Goal: Transaction & Acquisition: Purchase product/service

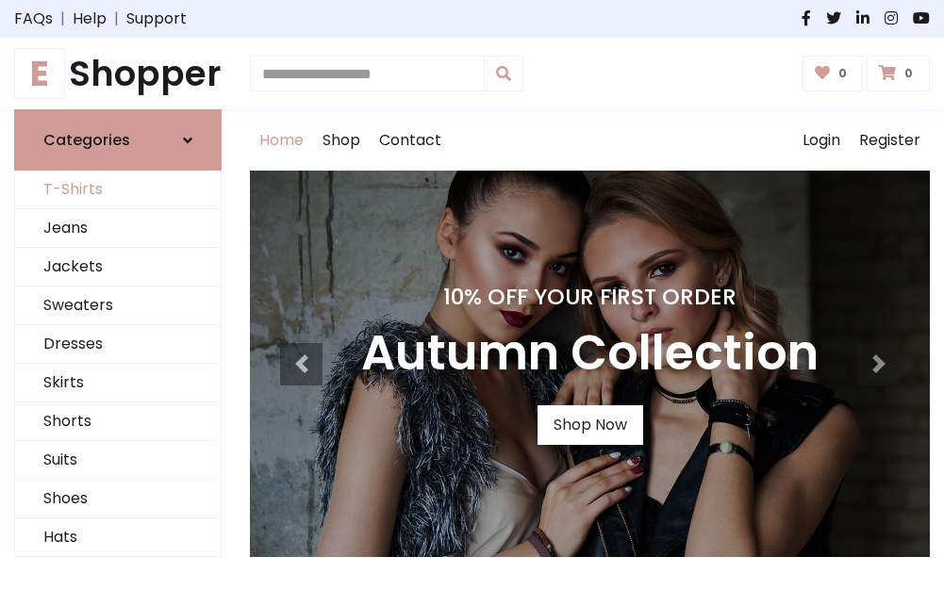
click at [118, 191] on link "T-Shirts" at bounding box center [118, 190] width 206 height 39
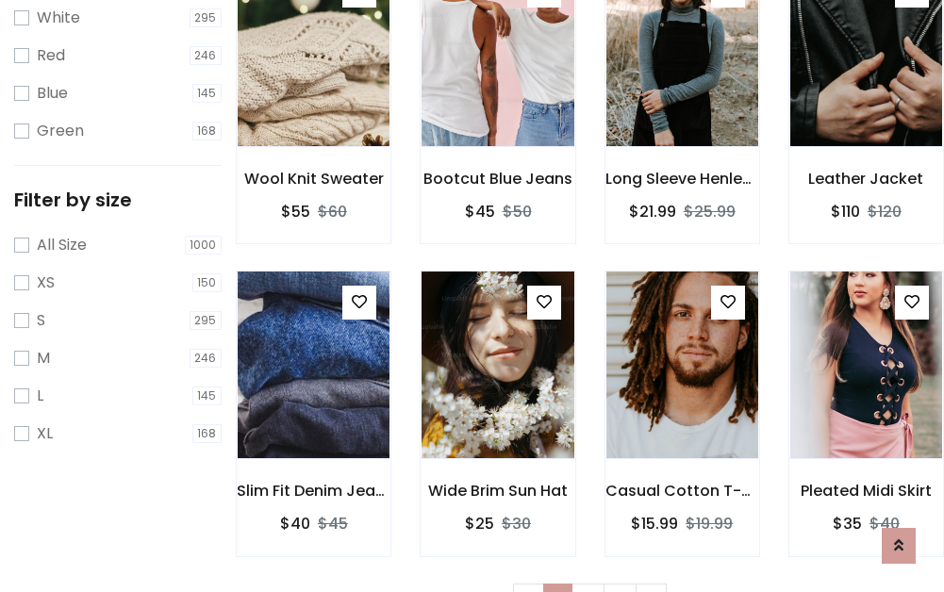
scroll to position [34, 0]
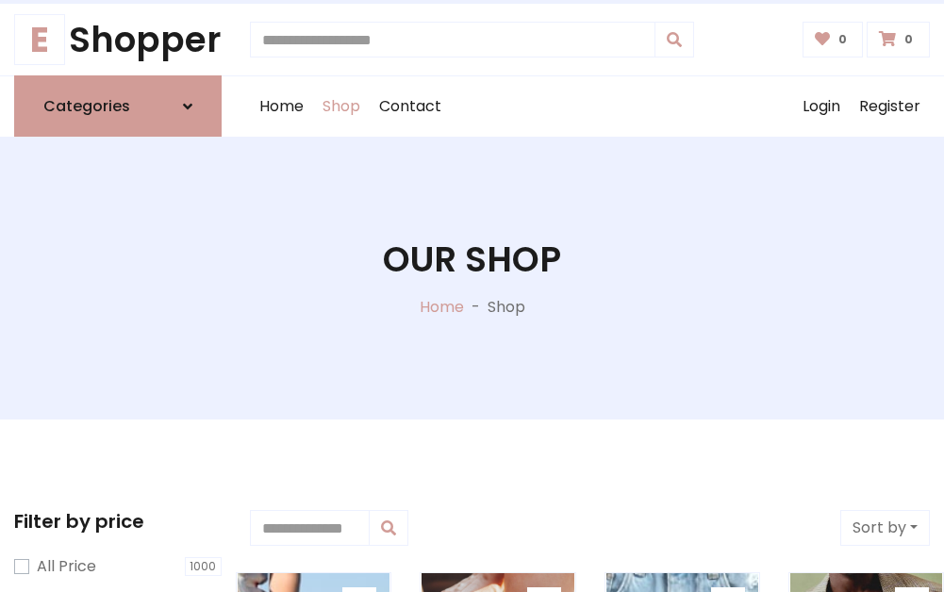
click at [472, 278] on h1 "Our Shop" at bounding box center [472, 260] width 178 height 42
click at [589, 107] on div "Home Shop Contact Log out Login Register" at bounding box center [590, 106] width 680 height 60
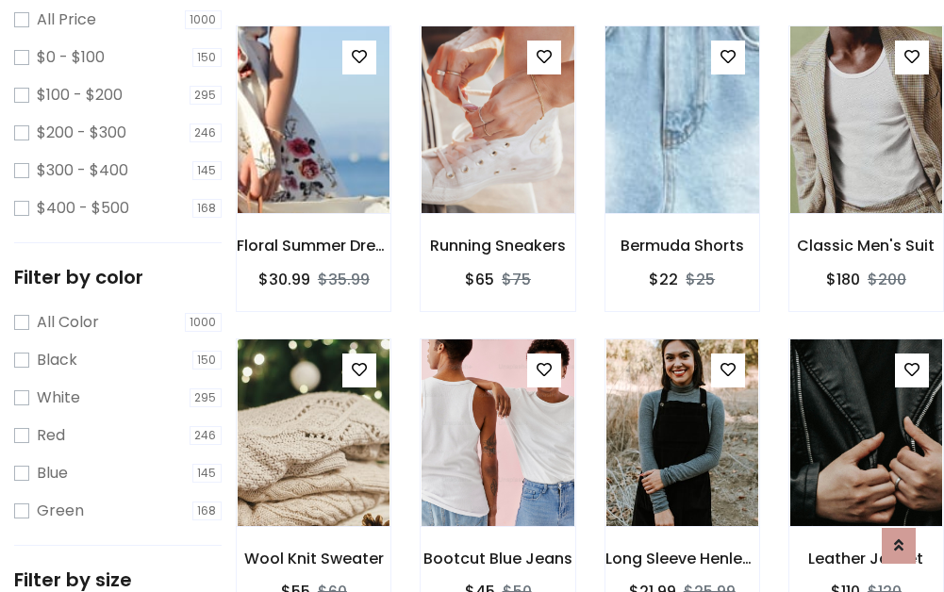
click at [682, 155] on img at bounding box center [682, 119] width 182 height 453
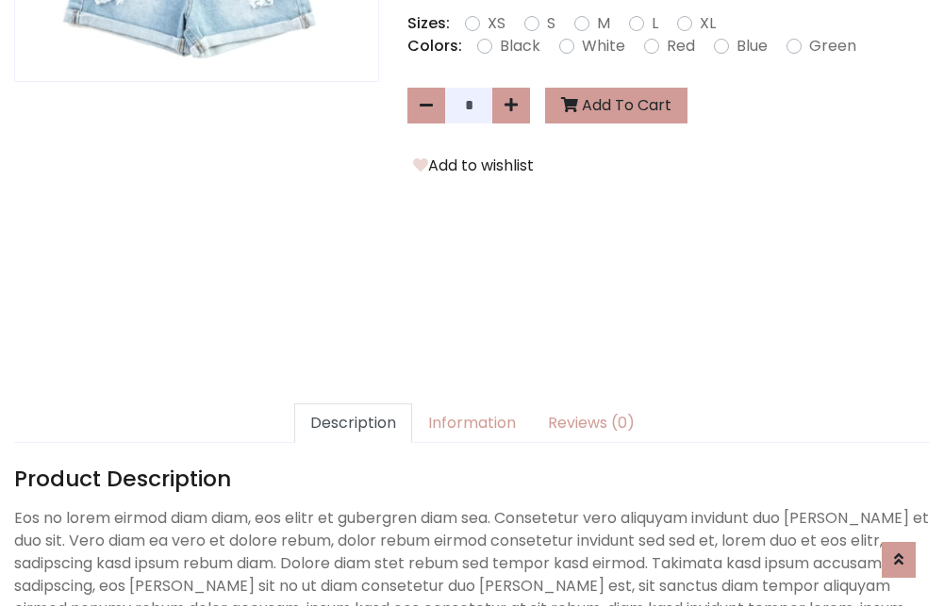
scroll to position [461, 0]
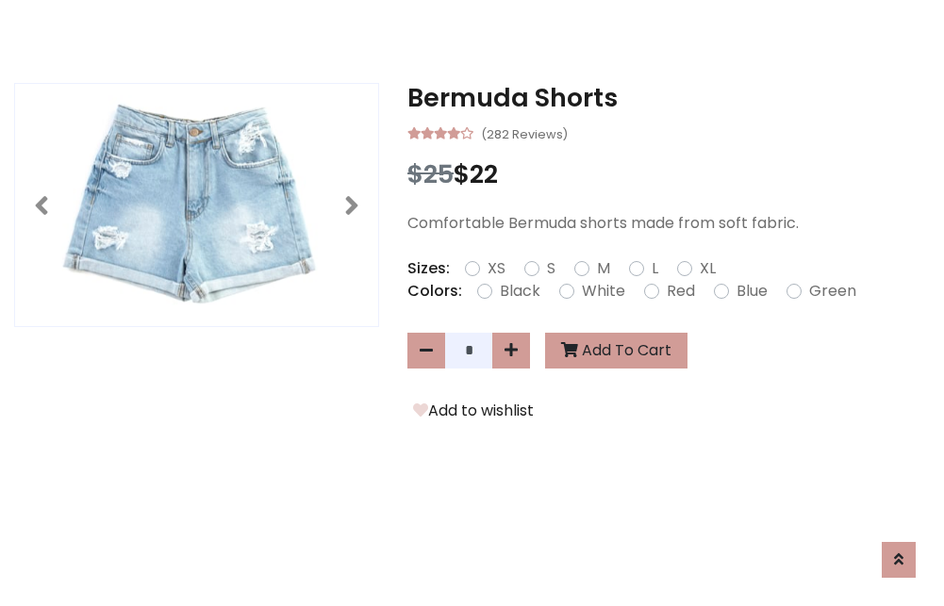
click at [669, 98] on h3 "Bermuda Shorts" at bounding box center [668, 98] width 523 height 30
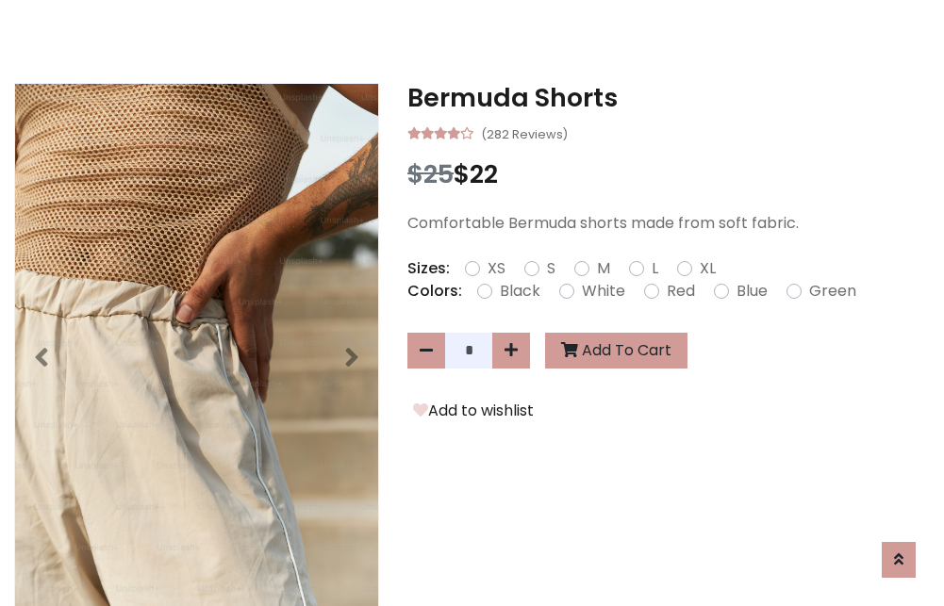
click at [669, 98] on h3 "Bermuda Shorts" at bounding box center [668, 98] width 523 height 30
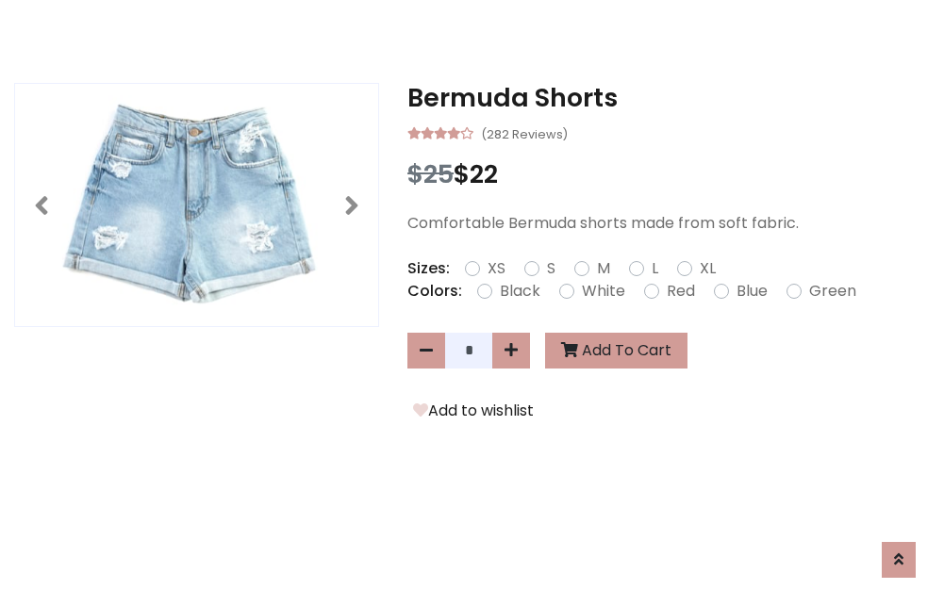
click at [669, 98] on h3 "Bermuda Shorts" at bounding box center [668, 98] width 523 height 30
